Goal: Task Accomplishment & Management: Complete application form

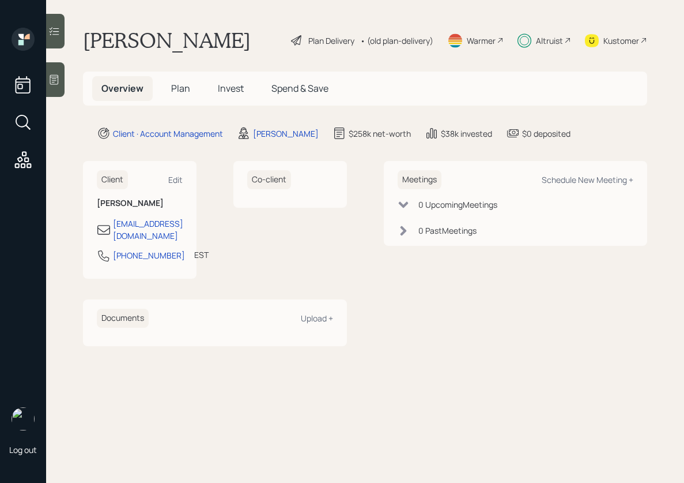
click at [222, 91] on span "Invest" at bounding box center [231, 88] width 26 height 13
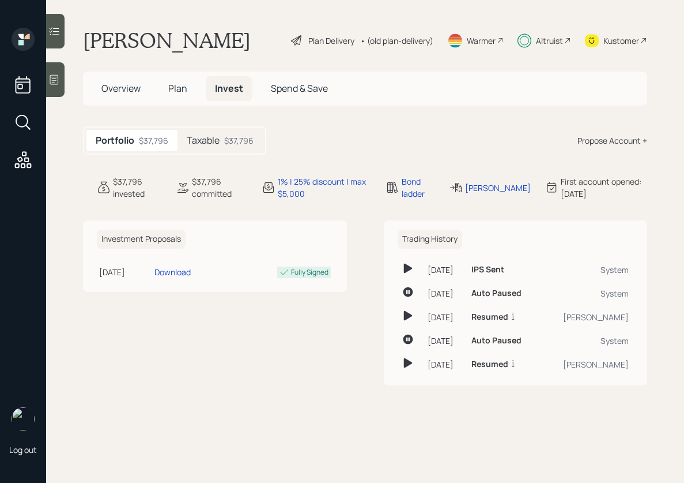
click at [224, 142] on div "Taxable $37,796" at bounding box center [220, 140] width 85 height 21
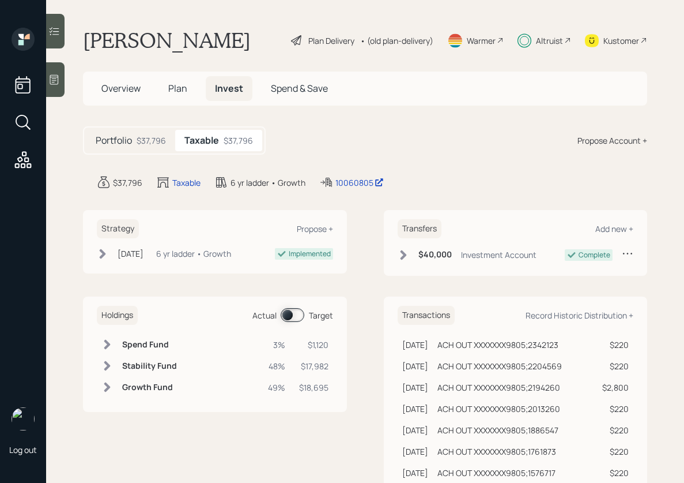
click at [170, 90] on span "Plan" at bounding box center [177, 88] width 19 height 13
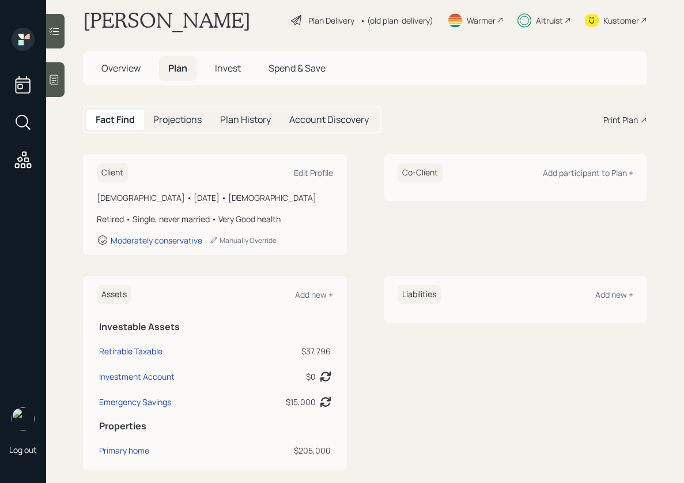
scroll to position [317, 0]
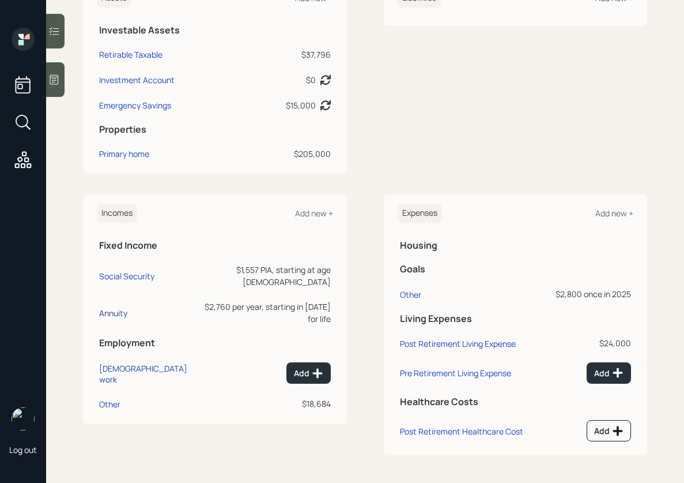
click at [116, 307] on div "Annuity" at bounding box center [113, 312] width 28 height 11
select select "annuity"
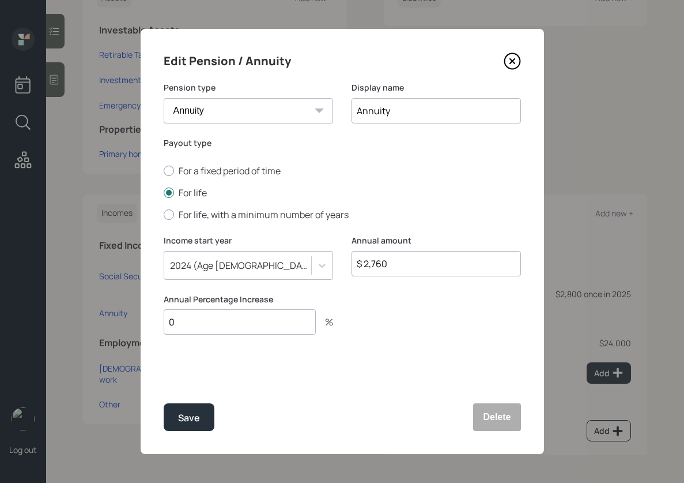
drag, startPoint x: 362, startPoint y: 268, endPoint x: 440, endPoint y: 268, distance: 77.8
click at [439, 268] on input "$ 2,760" at bounding box center [437, 263] width 170 height 25
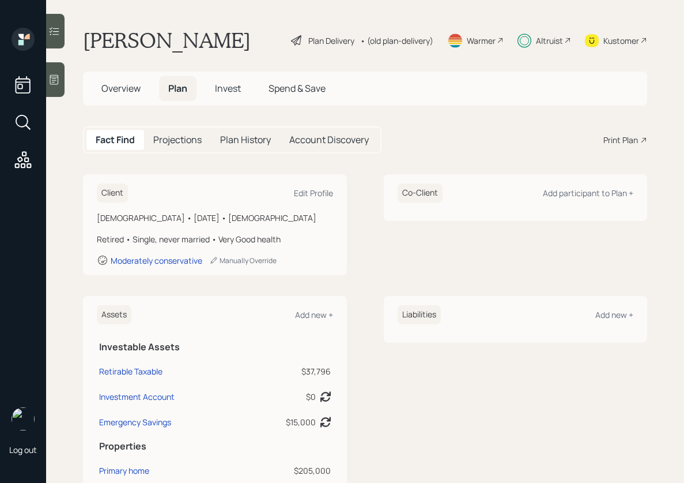
click at [328, 40] on div "Plan Delivery" at bounding box center [331, 41] width 46 height 12
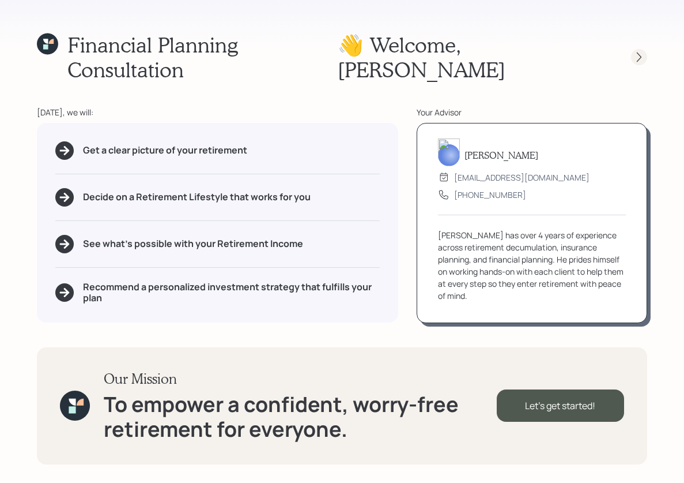
click at [635, 51] on icon at bounding box center [640, 57] width 12 height 12
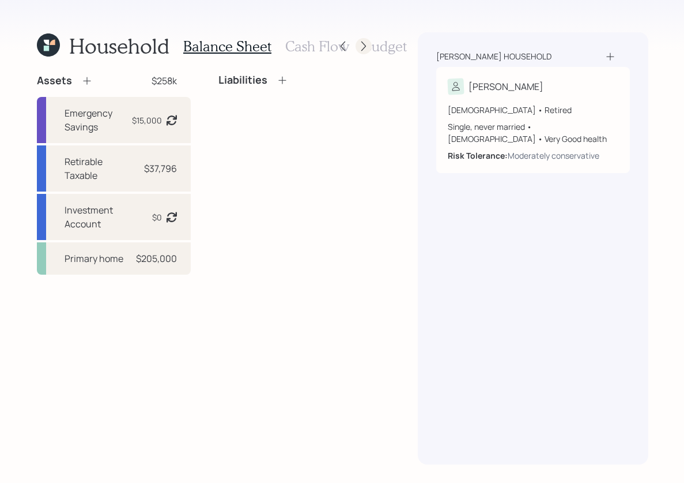
click at [364, 44] on icon at bounding box center [364, 46] width 12 height 12
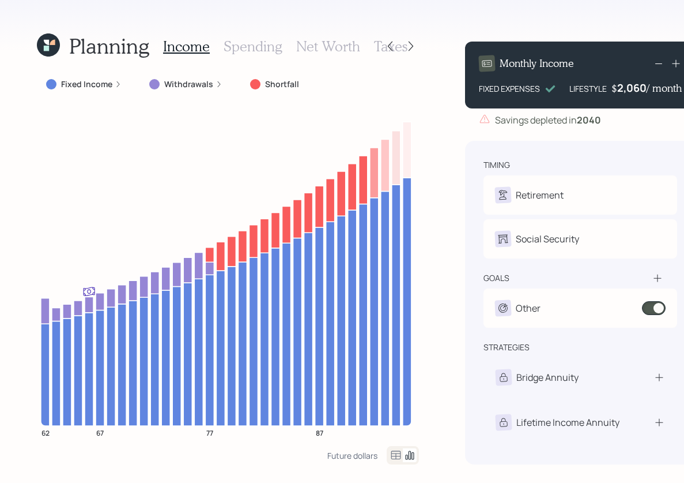
click at [81, 83] on label "Fixed Income" at bounding box center [86, 84] width 51 height 12
